Goal: Check status

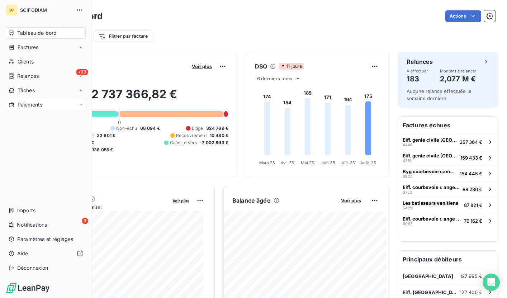
click at [79, 104] on icon at bounding box center [81, 105] width 4 height 4
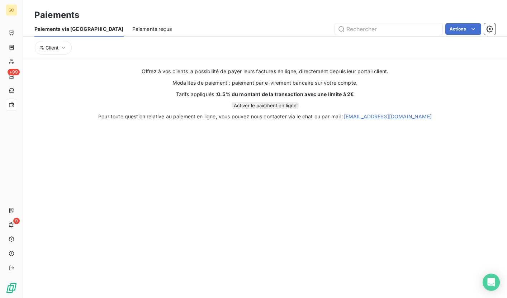
click at [132, 28] on span "Paiements reçus" at bounding box center [151, 28] width 39 height 7
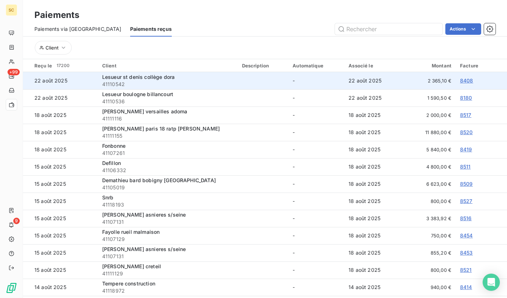
click at [115, 85] on span "41110542" at bounding box center [167, 84] width 131 height 7
copy span "41110542"
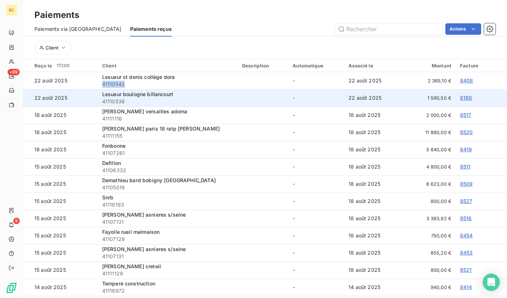
click at [117, 102] on span "41110536" at bounding box center [167, 101] width 131 height 7
copy span "41110536"
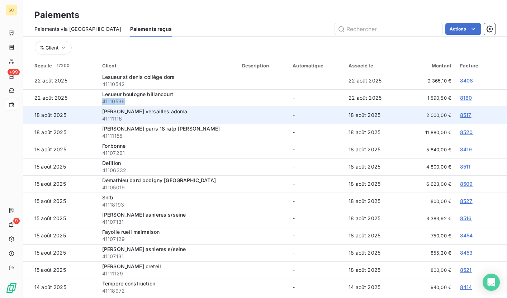
click at [115, 118] on span "41111116" at bounding box center [167, 118] width 131 height 7
copy span "41111116"
